Goal: Information Seeking & Learning: Learn about a topic

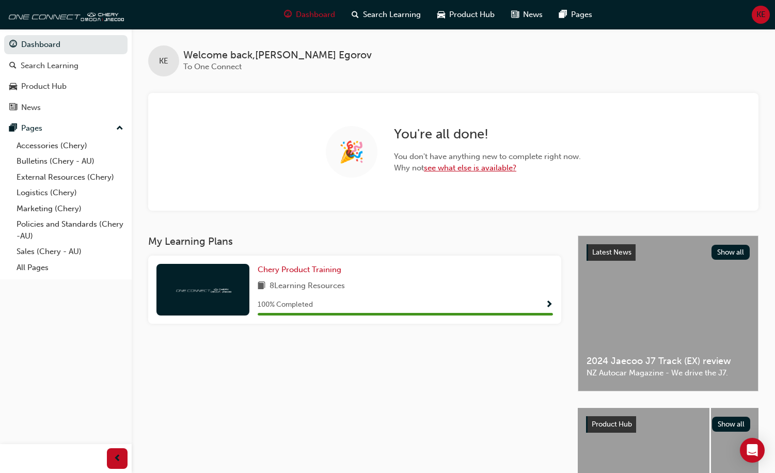
click at [470, 171] on link "see what else is available?" at bounding box center [470, 167] width 92 height 9
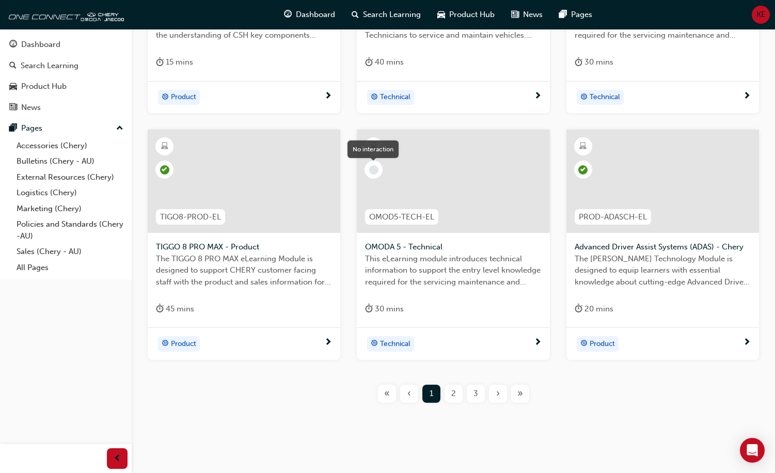
scroll to position [369, 0]
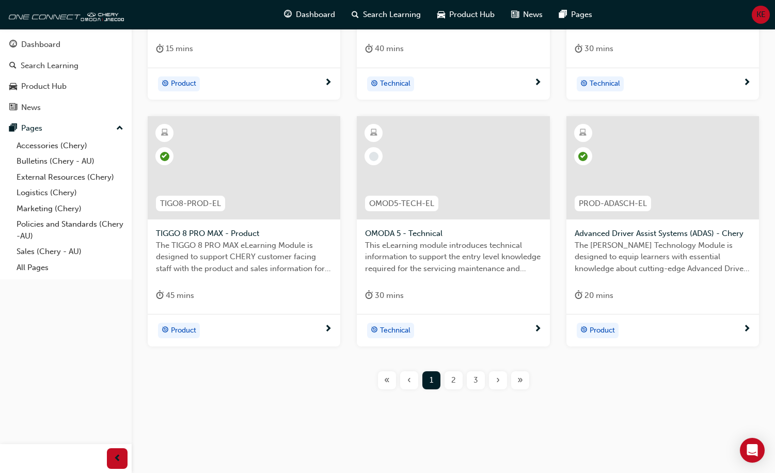
click at [662, 184] on div at bounding box center [662, 167] width 193 height 103
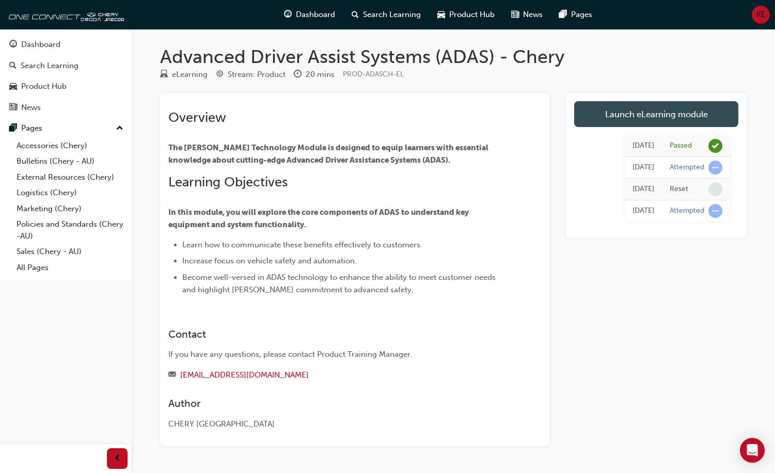
click at [654, 115] on link "Launch eLearning module" at bounding box center [656, 114] width 164 height 26
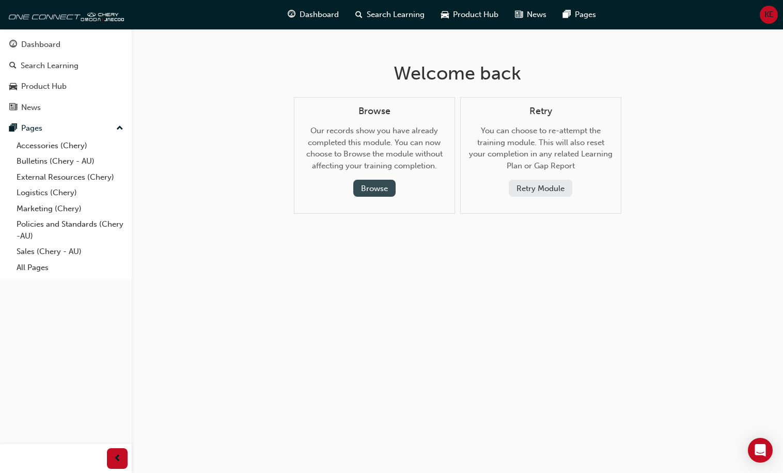
click at [387, 188] on button "Browse" at bounding box center [374, 188] width 42 height 17
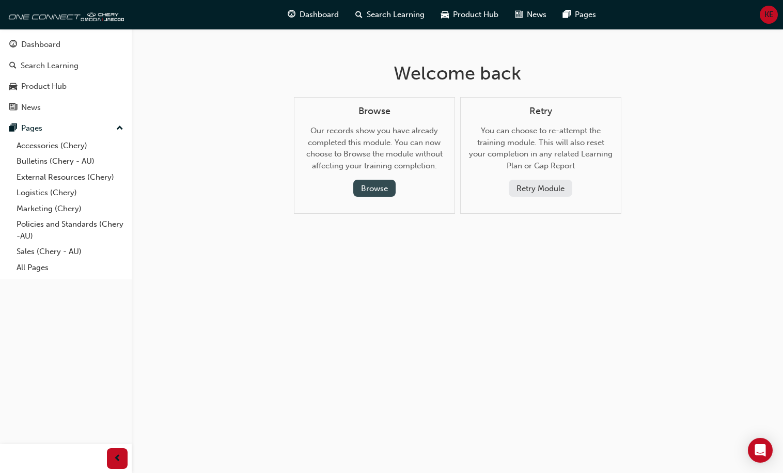
click at [375, 193] on button "Browse" at bounding box center [374, 188] width 42 height 17
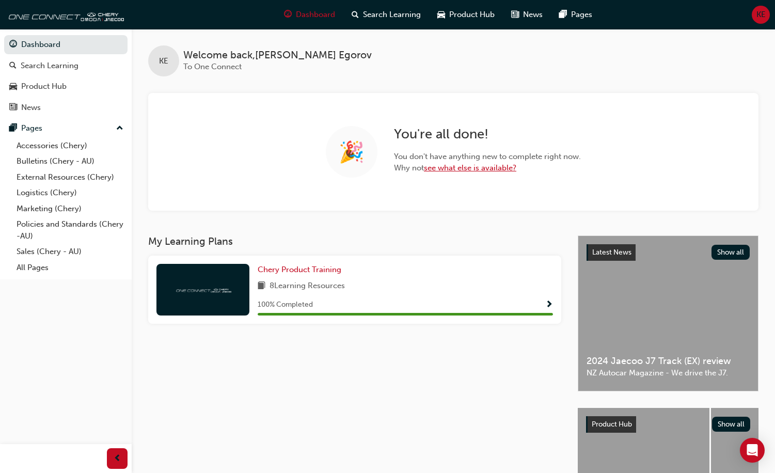
click at [484, 166] on link "see what else is available?" at bounding box center [470, 167] width 92 height 9
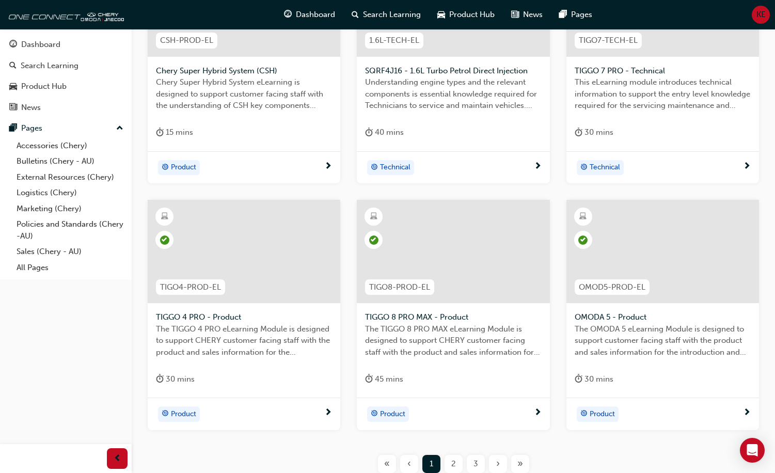
scroll to position [361, 0]
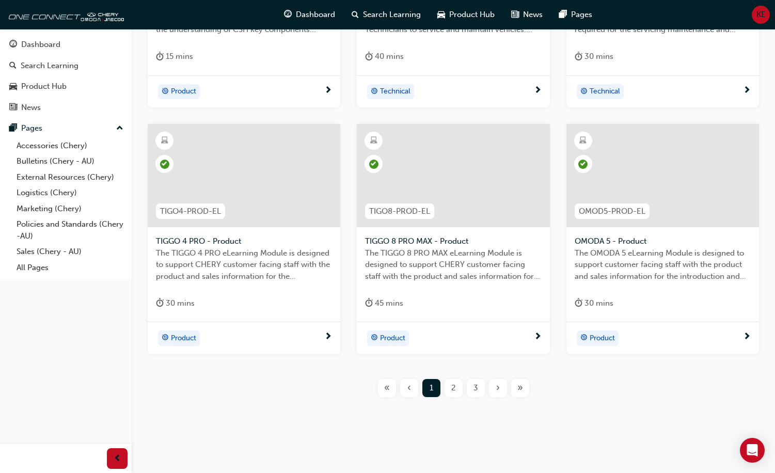
click at [273, 199] on div at bounding box center [244, 175] width 193 height 103
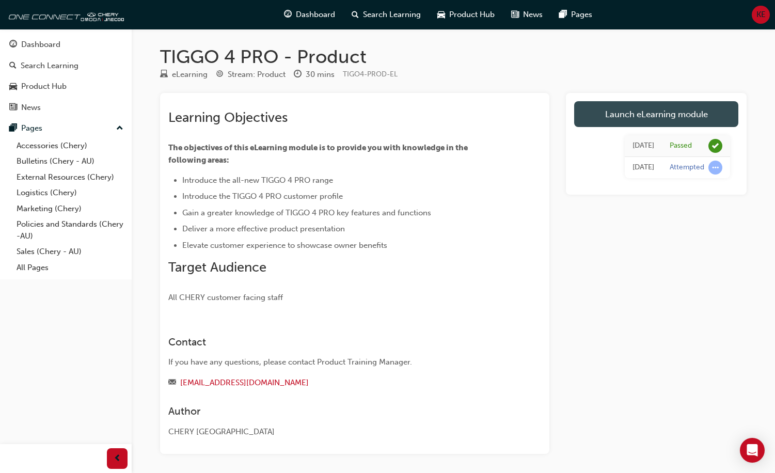
click at [658, 123] on link "Launch eLearning module" at bounding box center [656, 114] width 164 height 26
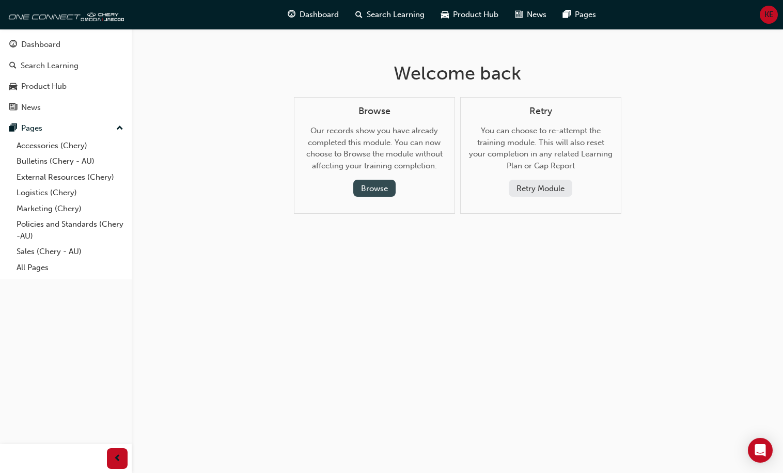
click at [371, 192] on button "Browse" at bounding box center [374, 188] width 42 height 17
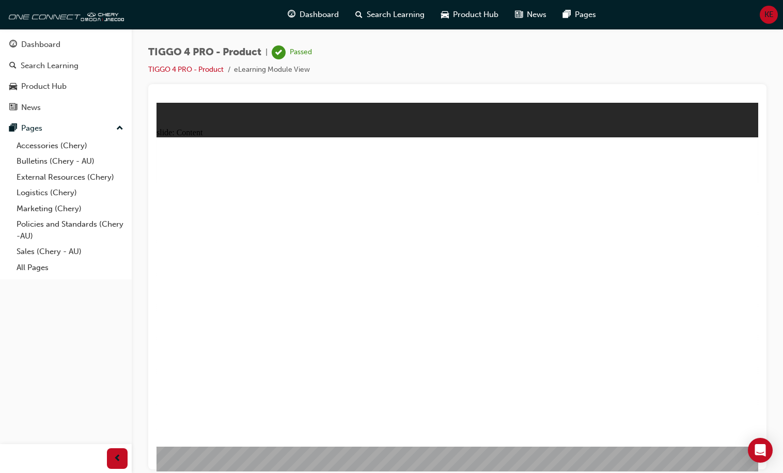
drag, startPoint x: 249, startPoint y: 363, endPoint x: 251, endPoint y: 381, distance: 17.6
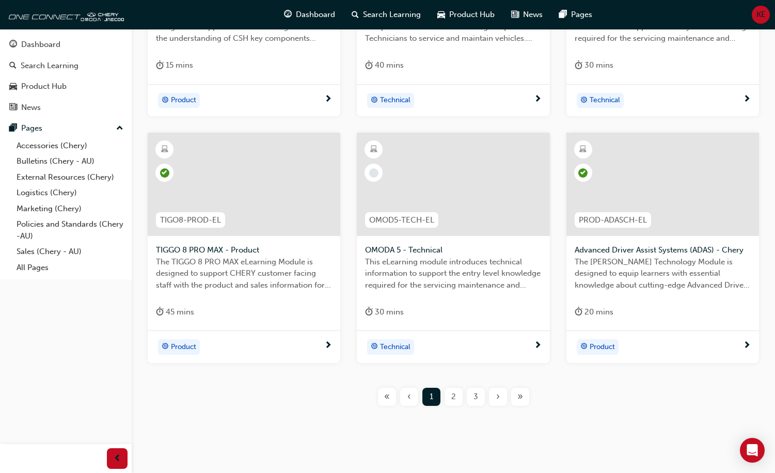
scroll to position [369, 0]
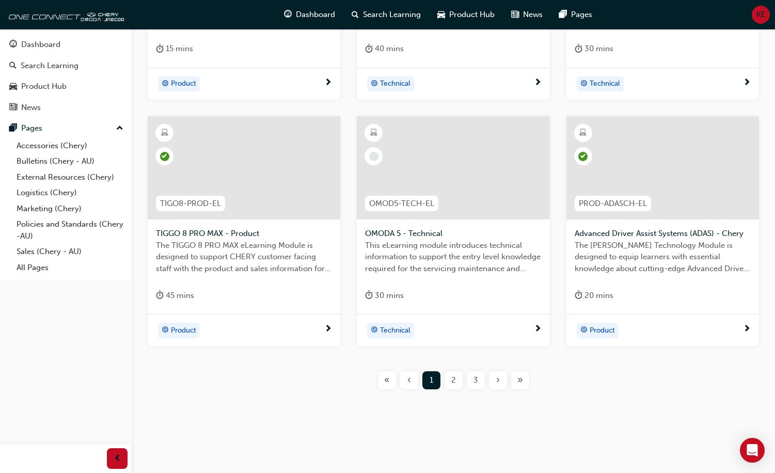
click at [455, 379] on span "2" at bounding box center [453, 380] width 5 height 12
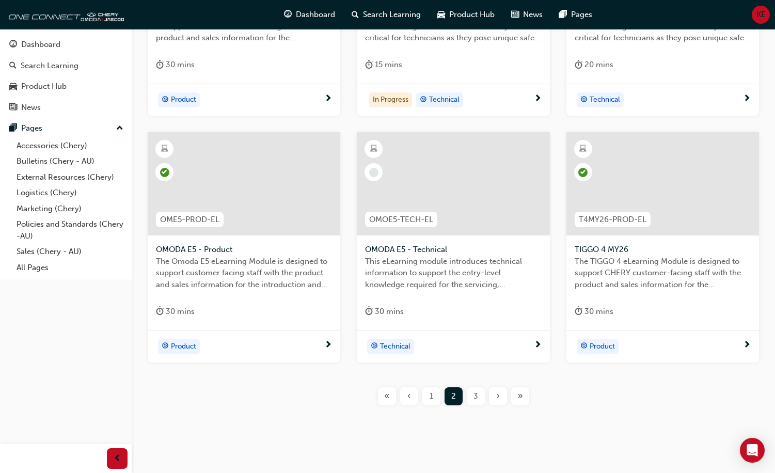
scroll to position [361, 0]
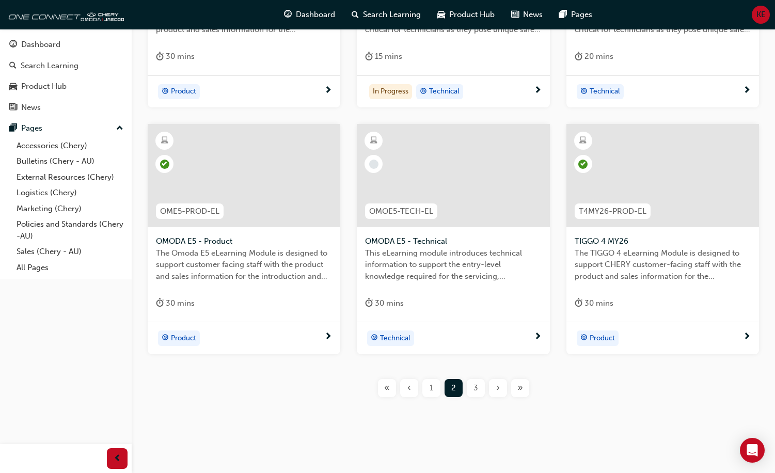
click at [474, 391] on span "3" at bounding box center [475, 388] width 5 height 12
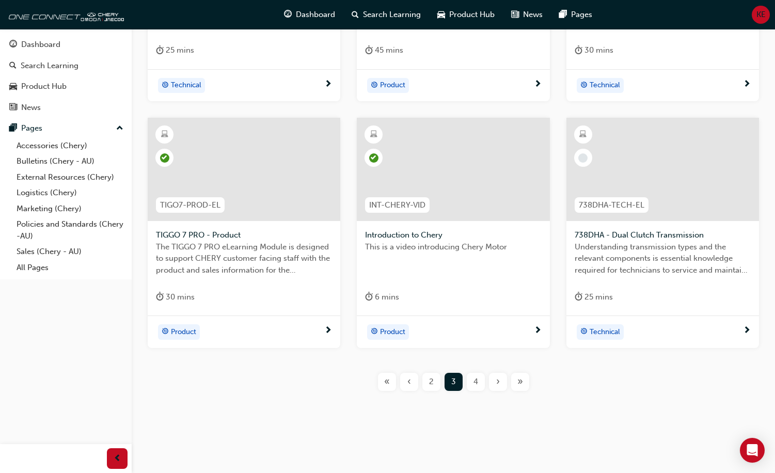
scroll to position [369, 0]
click at [475, 378] on span "4" at bounding box center [475, 380] width 5 height 12
